Goal: Navigation & Orientation: Find specific page/section

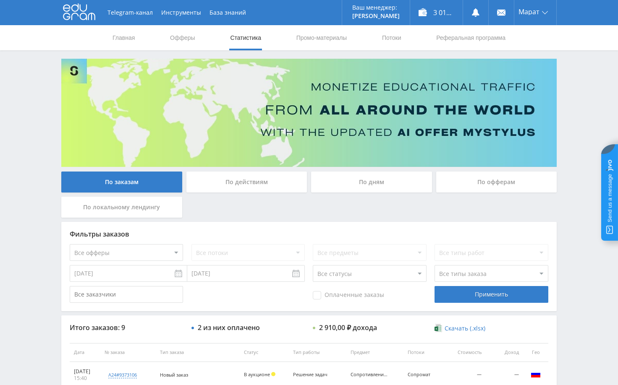
click at [583, 204] on div "Telegram-канал Инструменты База знаний Ваш менеджер: [PERSON_NAME] Online @edug…" at bounding box center [309, 330] width 618 height 661
click at [575, 112] on div "Telegram-канал Инструменты База знаний Ваш менеджер: [PERSON_NAME] Online @edug…" at bounding box center [309, 330] width 618 height 661
click at [576, 115] on div "Telegram-канал Инструменты База знаний Ваш менеджер: [PERSON_NAME] Online @edug…" at bounding box center [309, 330] width 618 height 661
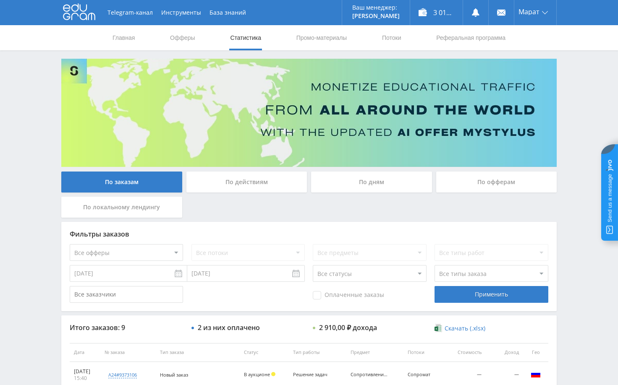
click at [580, 98] on div "Telegram-канал Инструменты База знаний Ваш менеджер: [PERSON_NAME] Online @edug…" at bounding box center [309, 330] width 618 height 661
click at [577, 167] on div "Telegram-канал Инструменты База знаний Ваш менеджер: [PERSON_NAME] Online @edug…" at bounding box center [309, 330] width 618 height 661
click at [567, 86] on div "Telegram-канал Инструменты База знаний Ваш менеджер: [PERSON_NAME] Online @edug…" at bounding box center [309, 330] width 618 height 661
